Goal: Check status: Check status

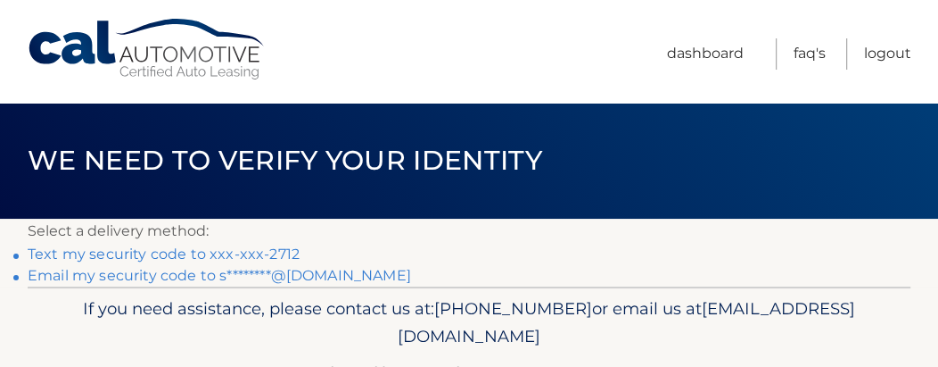
click at [141, 245] on link "Text my security code to xxx-xxx-2712" at bounding box center [164, 253] width 272 height 17
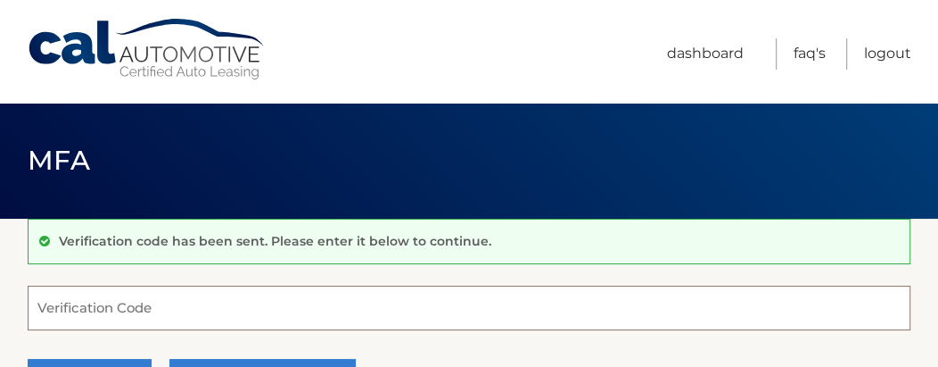
click at [120, 308] on input "Verification Code" at bounding box center [469, 307] width 883 height 45
click at [120, 308] on input "2520" at bounding box center [469, 307] width 883 height 45
type input "252002"
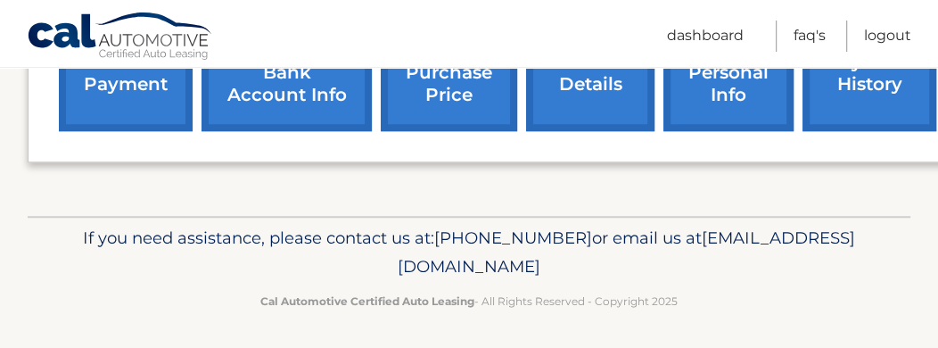
scroll to position [635, 0]
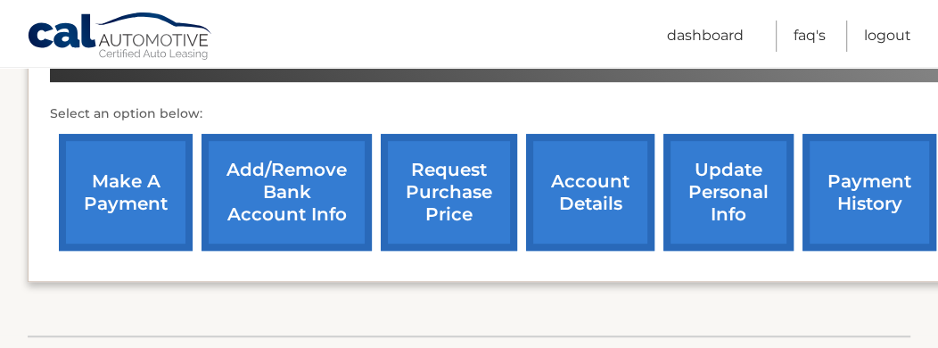
click at [844, 188] on link "payment history" at bounding box center [870, 192] width 134 height 117
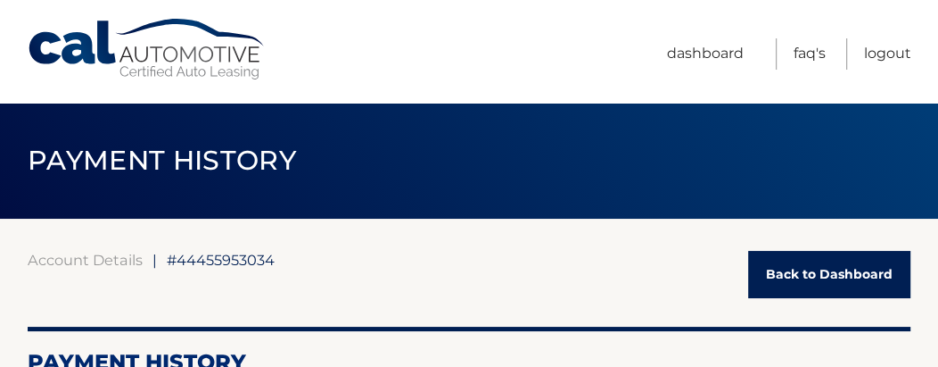
click at [816, 278] on link "Back to Dashboard" at bounding box center [829, 274] width 162 height 47
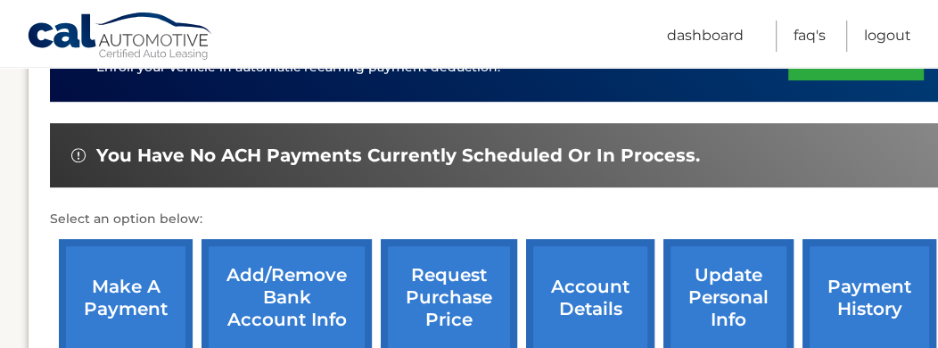
scroll to position [594, 0]
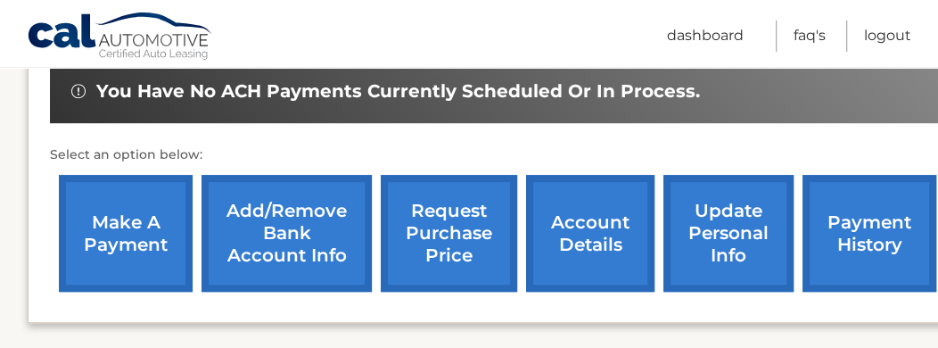
click at [599, 244] on link "account details" at bounding box center [590, 233] width 128 height 117
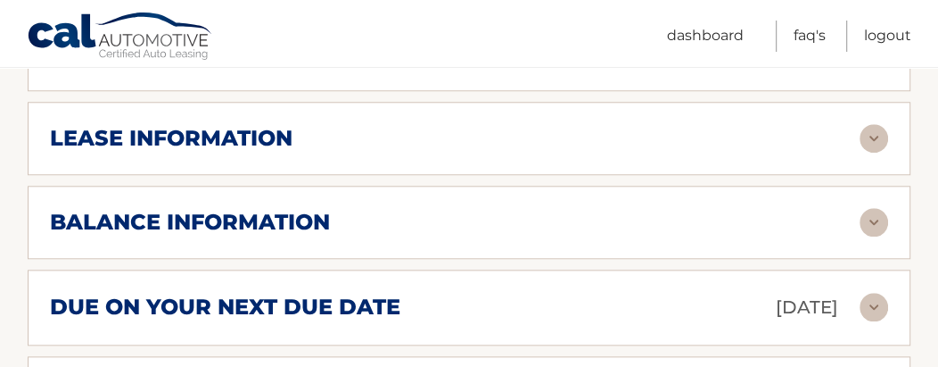
scroll to position [1069, 0]
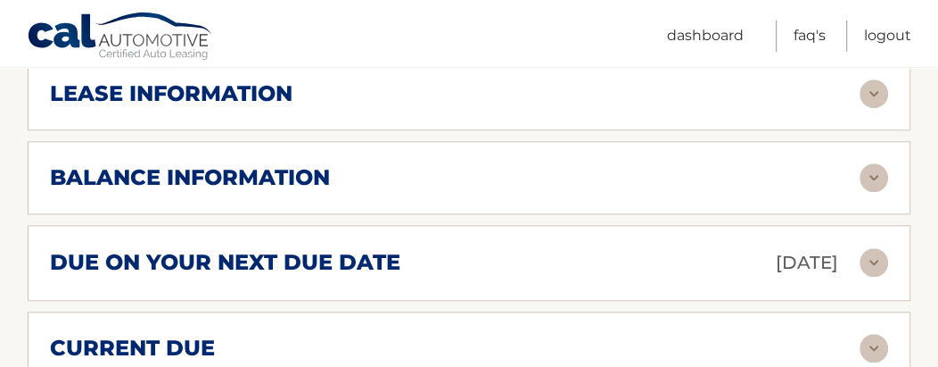
click at [867, 261] on img at bounding box center [874, 262] width 29 height 29
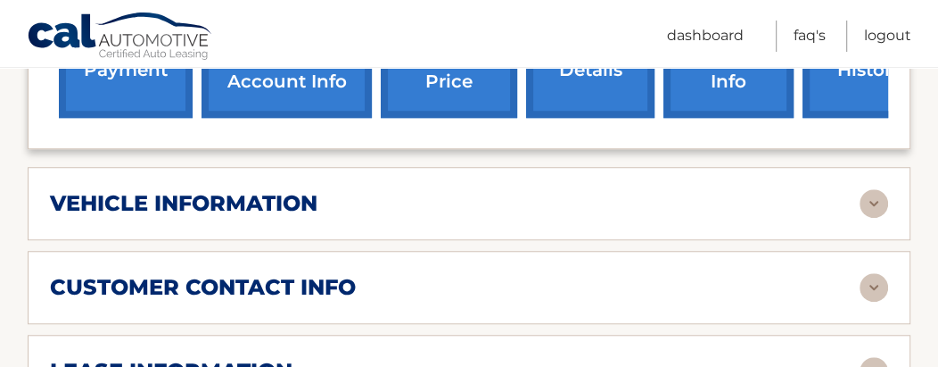
scroll to position [594, 0]
